Goal: Information Seeking & Learning: Learn about a topic

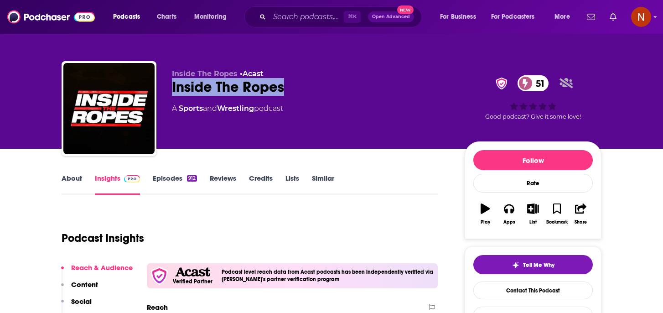
drag, startPoint x: 296, startPoint y: 88, endPoint x: 161, endPoint y: 91, distance: 134.5
click at [161, 91] on div "Inside The Ropes • Acast Inside The Ropes 51 A Sports and Wrestling podcast 51 …" at bounding box center [332, 110] width 540 height 98
copy h2 "Inside The Ropes"
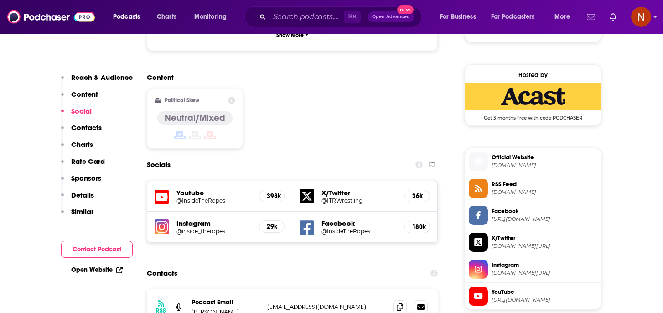
scroll to position [710, 0]
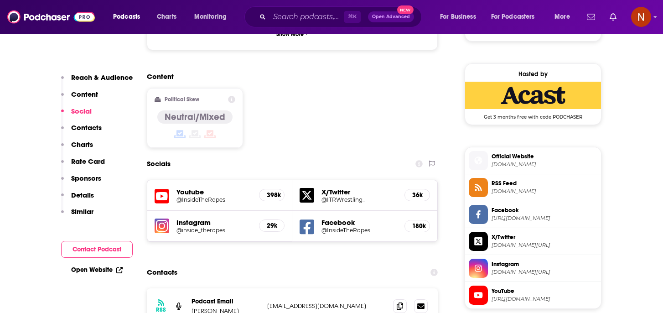
click at [258, 180] on div "Youtube @InsideTheRopes 398k" at bounding box center [219, 195] width 145 height 31
click at [221, 196] on h5 "@InsideTheRopes" at bounding box center [213, 199] width 75 height 7
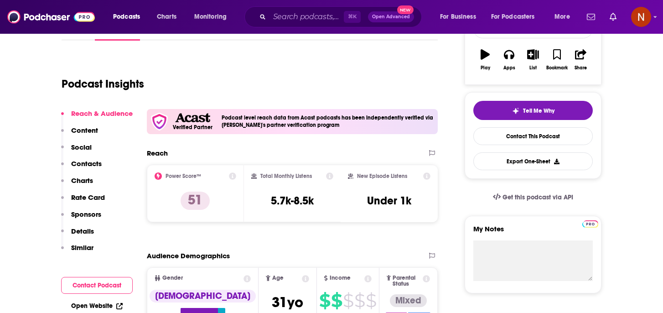
scroll to position [171, 0]
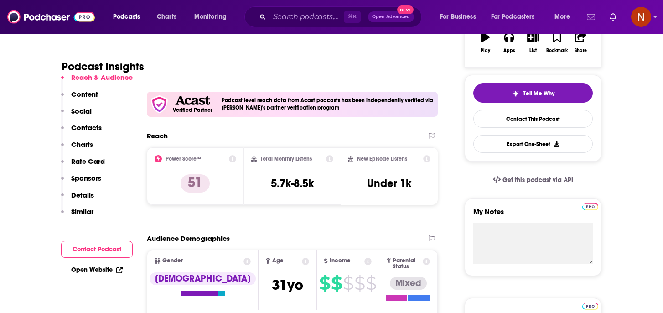
drag, startPoint x: 307, startPoint y: 27, endPoint x: 307, endPoint y: 18, distance: 9.6
click at [307, 27] on div "Podcasts Charts Monitoring ⌘ K Open Advanced New For Business For Podcasters Mo…" at bounding box center [331, 17] width 663 height 34
click at [307, 17] on input "Search podcasts, credits, & more..." at bounding box center [306, 17] width 74 height 15
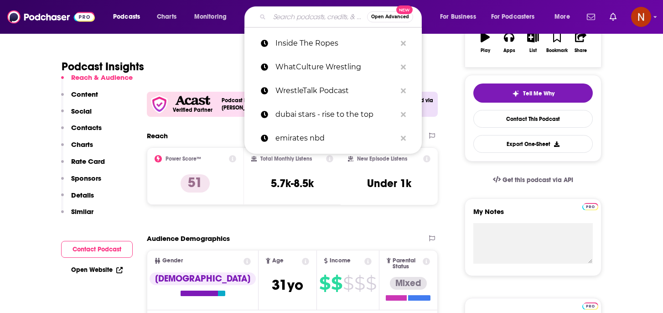
paste input "Hosheh MMA - هوشة"
type input "Hosheh MMA - هوشة"
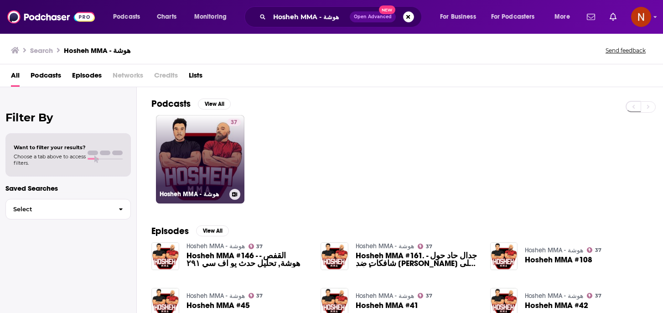
click at [179, 193] on h3 "Hosheh MMA - هوشة" at bounding box center [193, 194] width 66 height 8
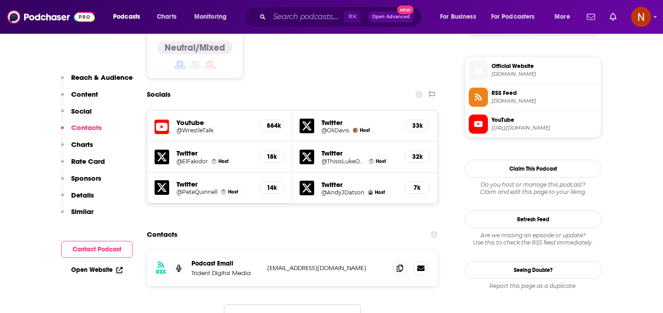
scroll to position [802, 0]
